Goal: Task Accomplishment & Management: Complete application form

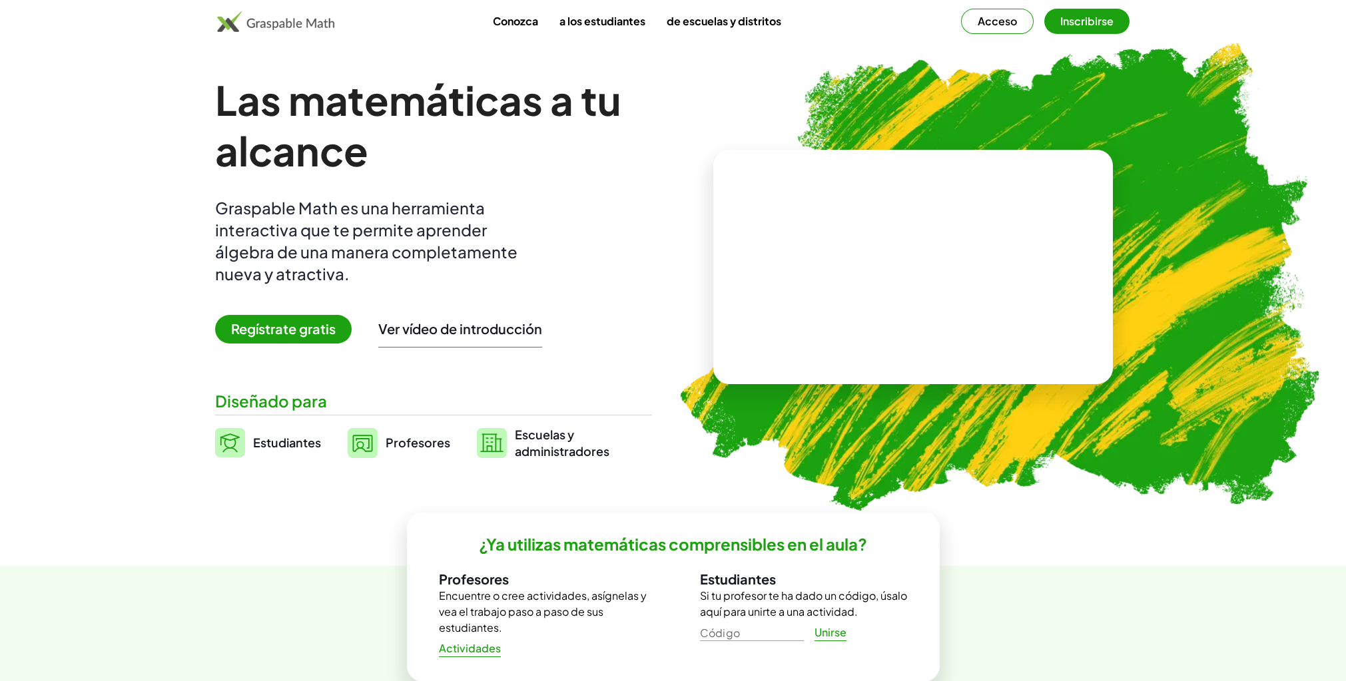
click at [406, 442] on font "Profesores" at bounding box center [418, 442] width 65 height 15
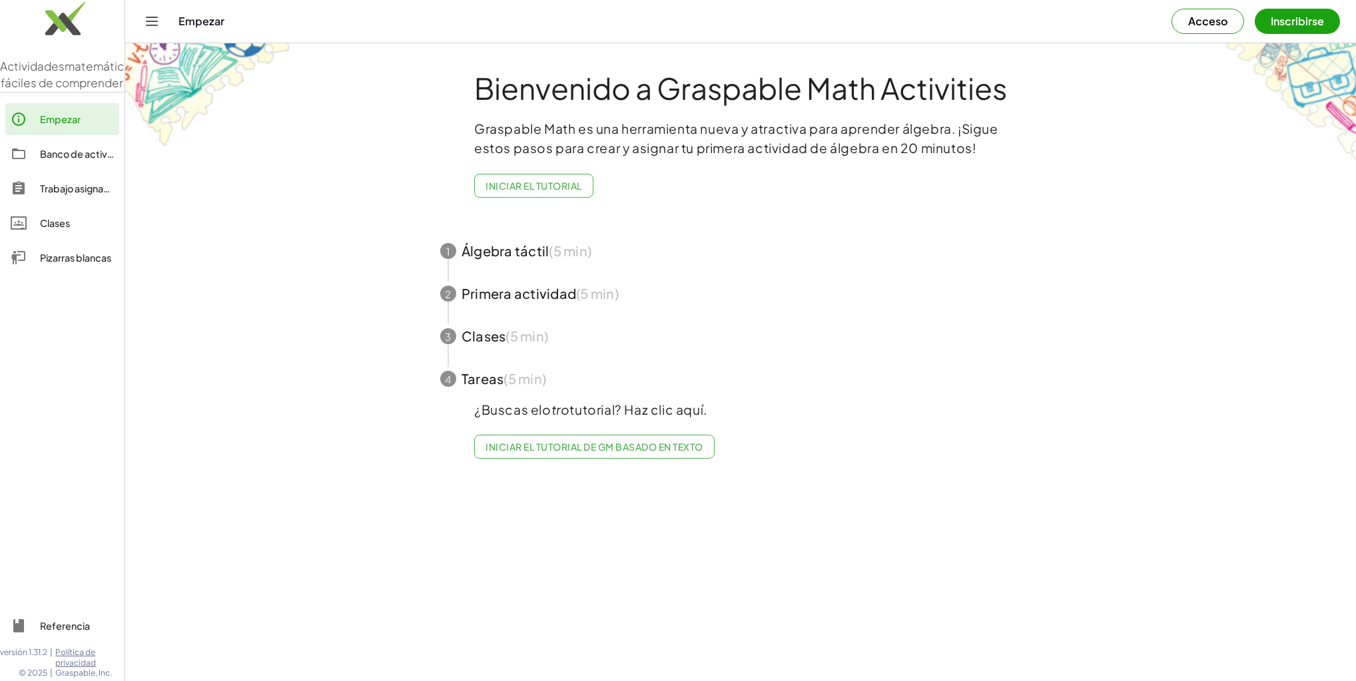
click at [149, 23] on icon "Cambiar navegación" at bounding box center [152, 21] width 16 height 16
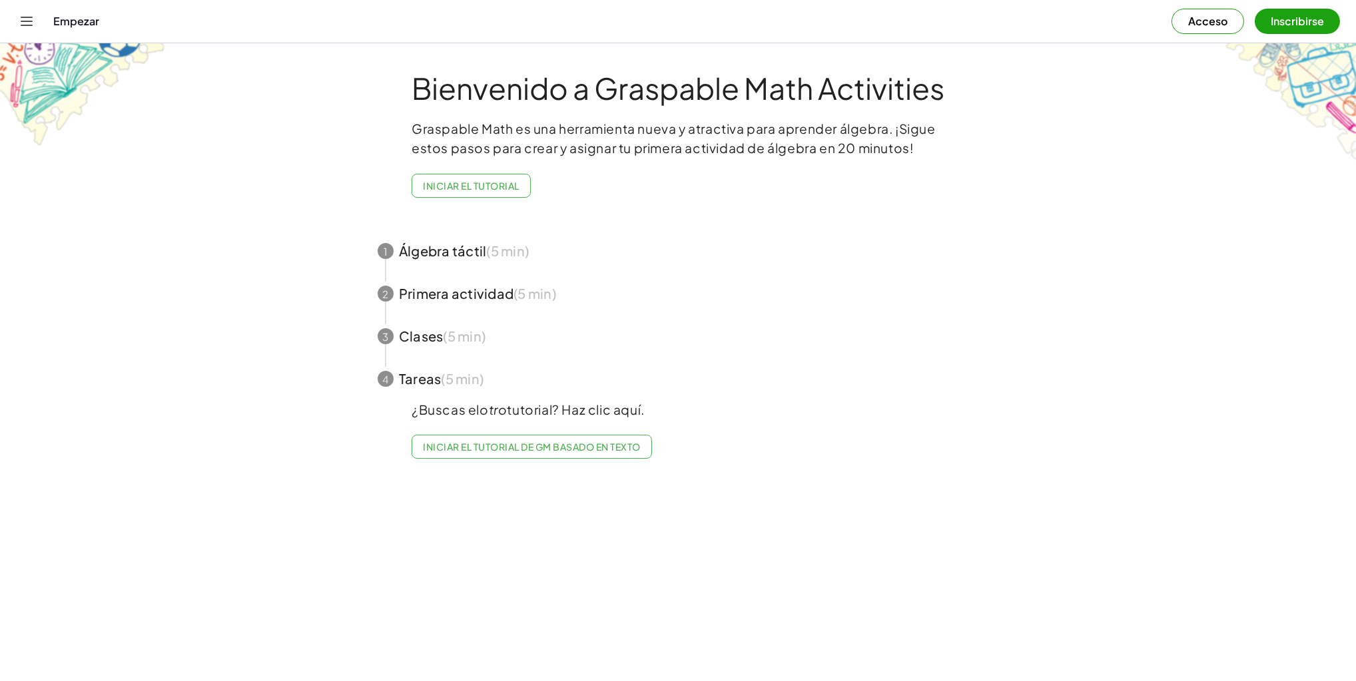
click at [25, 20] on icon "Cambiar navegación" at bounding box center [27, 21] width 16 height 16
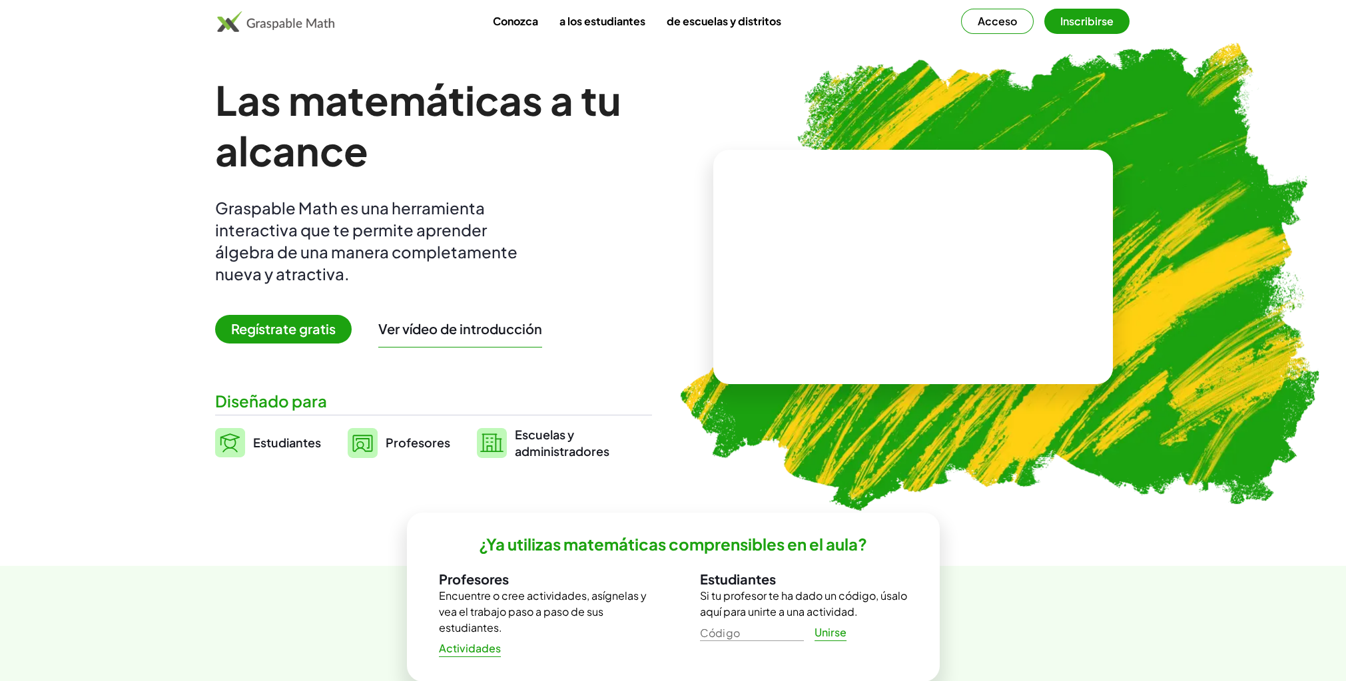
click at [1003, 21] on font "Acceso" at bounding box center [997, 21] width 39 height 14
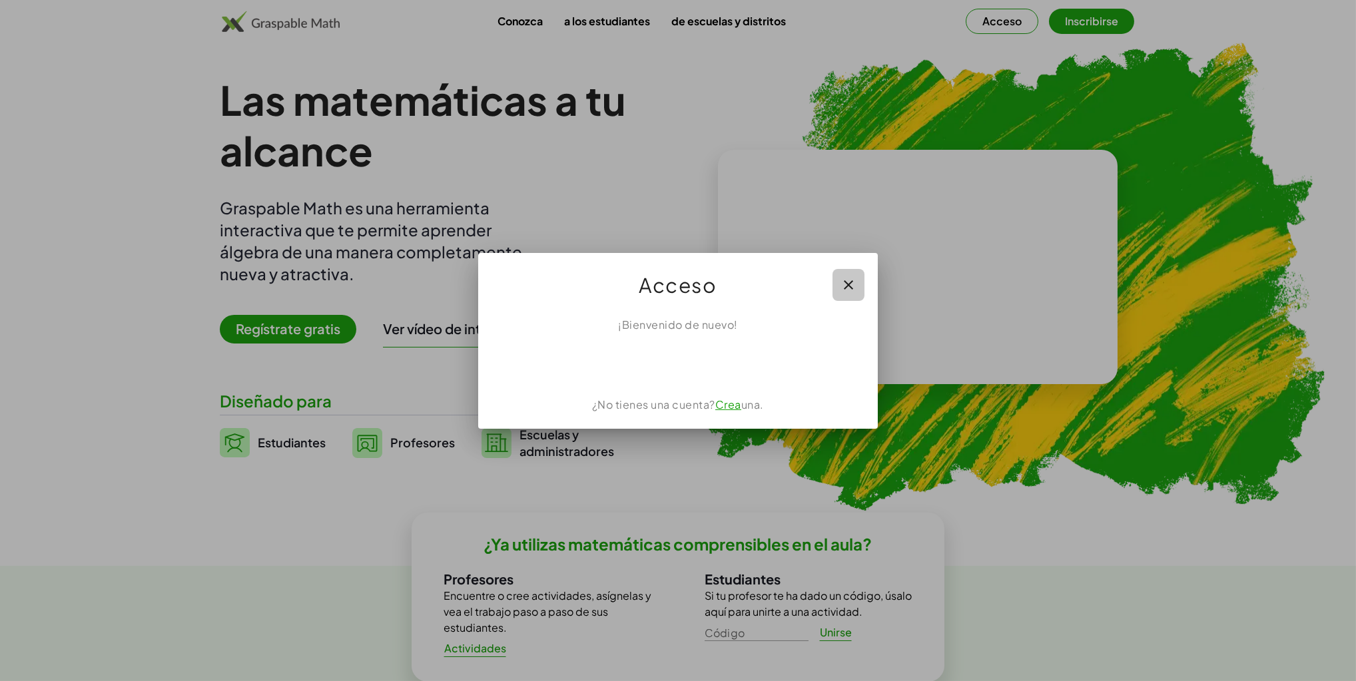
click at [850, 283] on icon "button" at bounding box center [849, 285] width 16 height 16
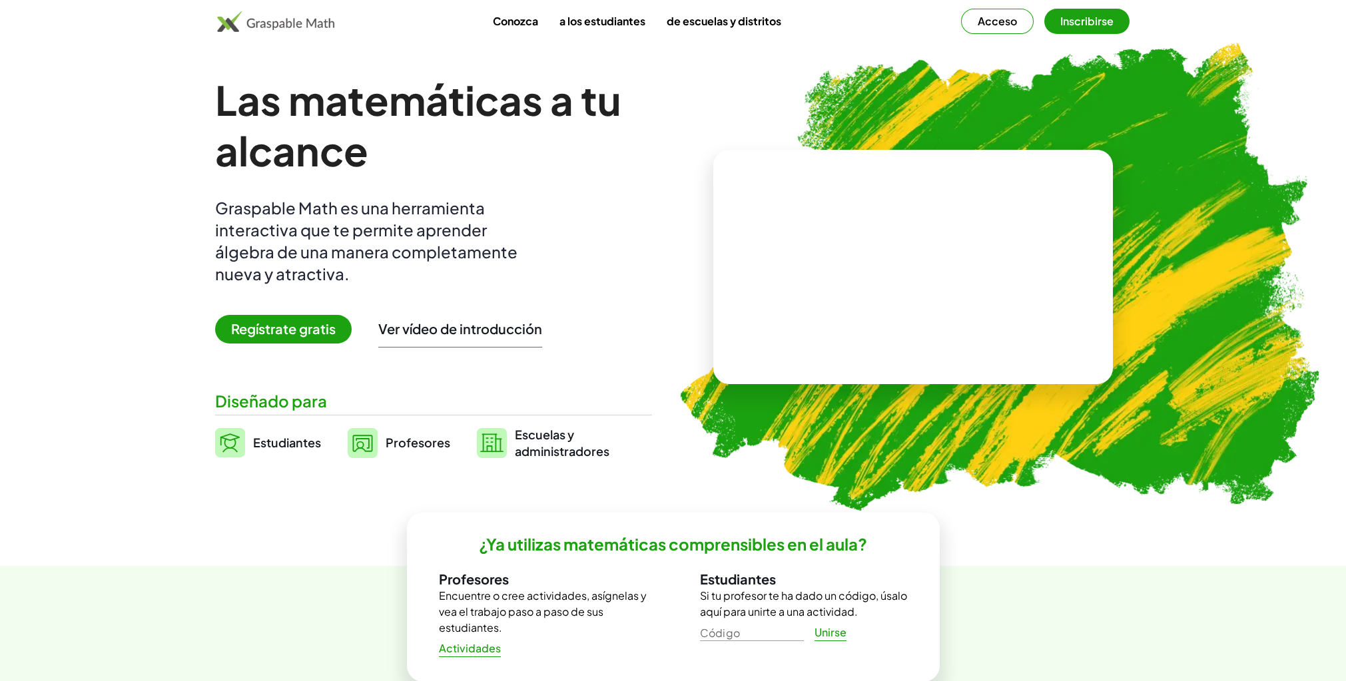
click at [302, 326] on font "Regístrate gratis" at bounding box center [283, 328] width 105 height 17
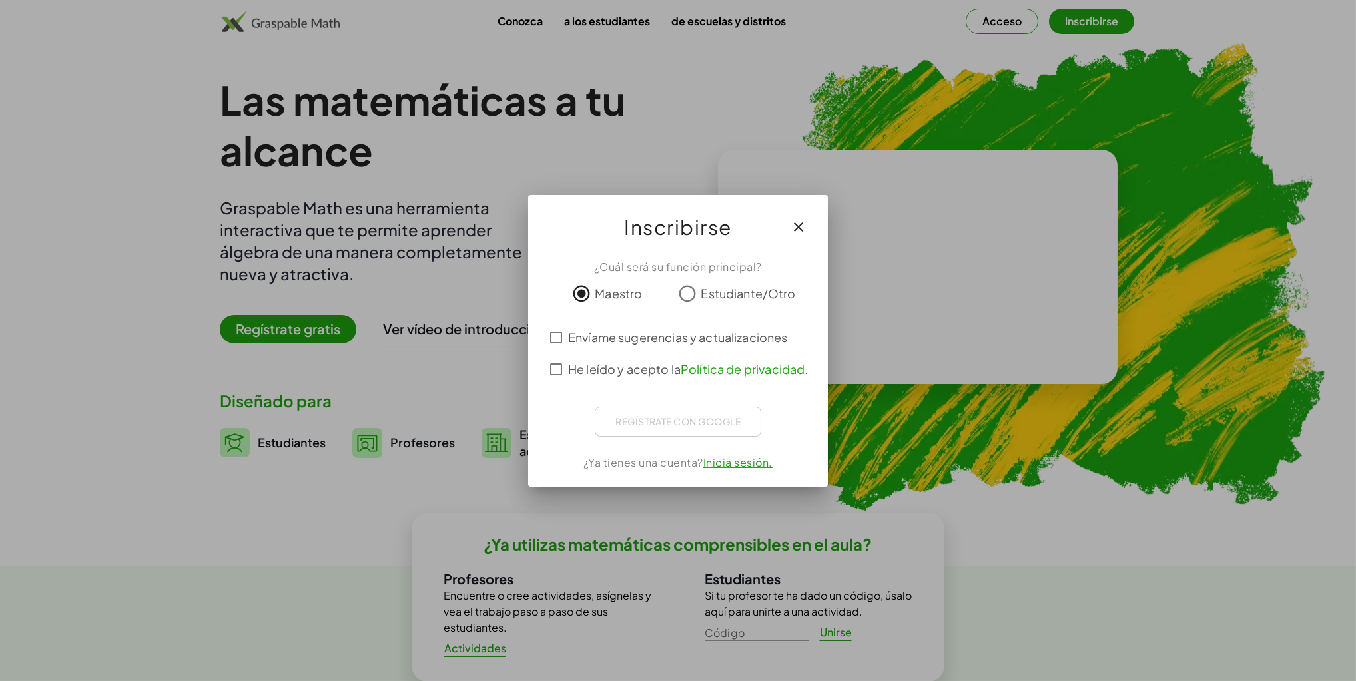
click at [745, 362] on font "Política de privacidad" at bounding box center [743, 369] width 124 height 15
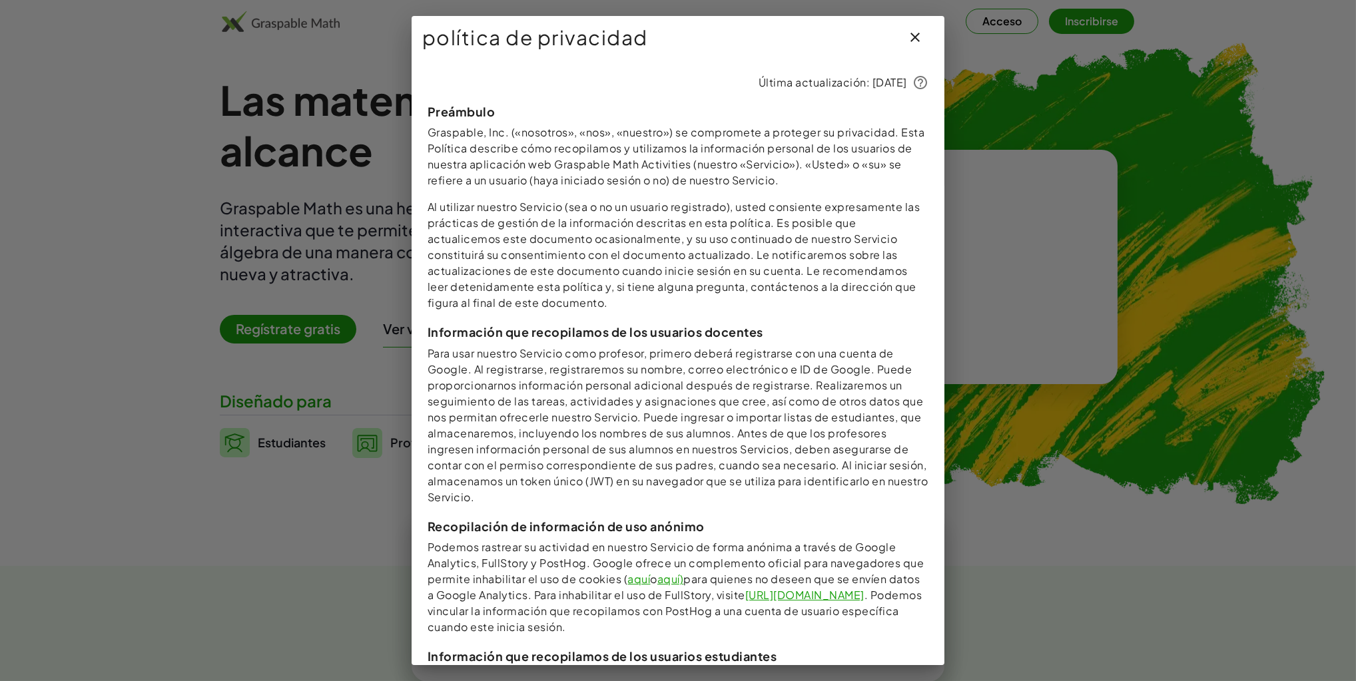
click at [907, 37] on icon "button" at bounding box center [915, 37] width 16 height 16
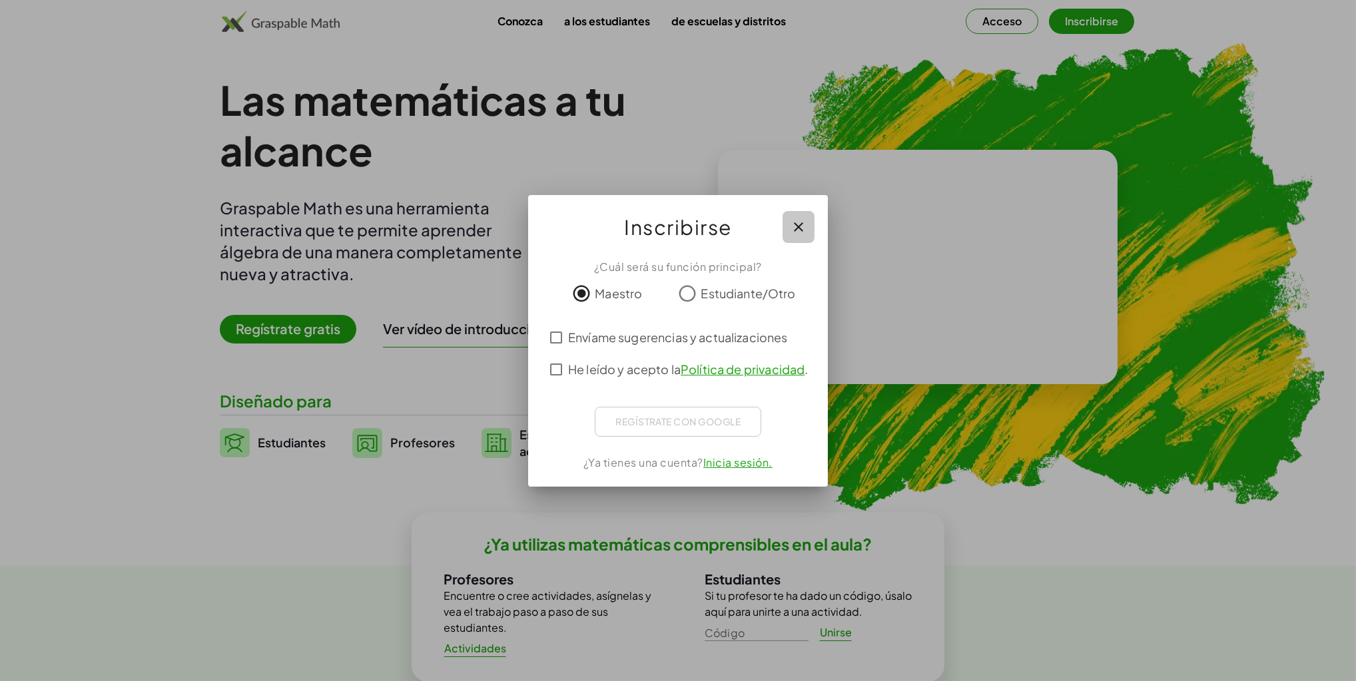
click at [801, 225] on icon "button" at bounding box center [799, 227] width 16 height 16
